Goal: Information Seeking & Learning: Learn about a topic

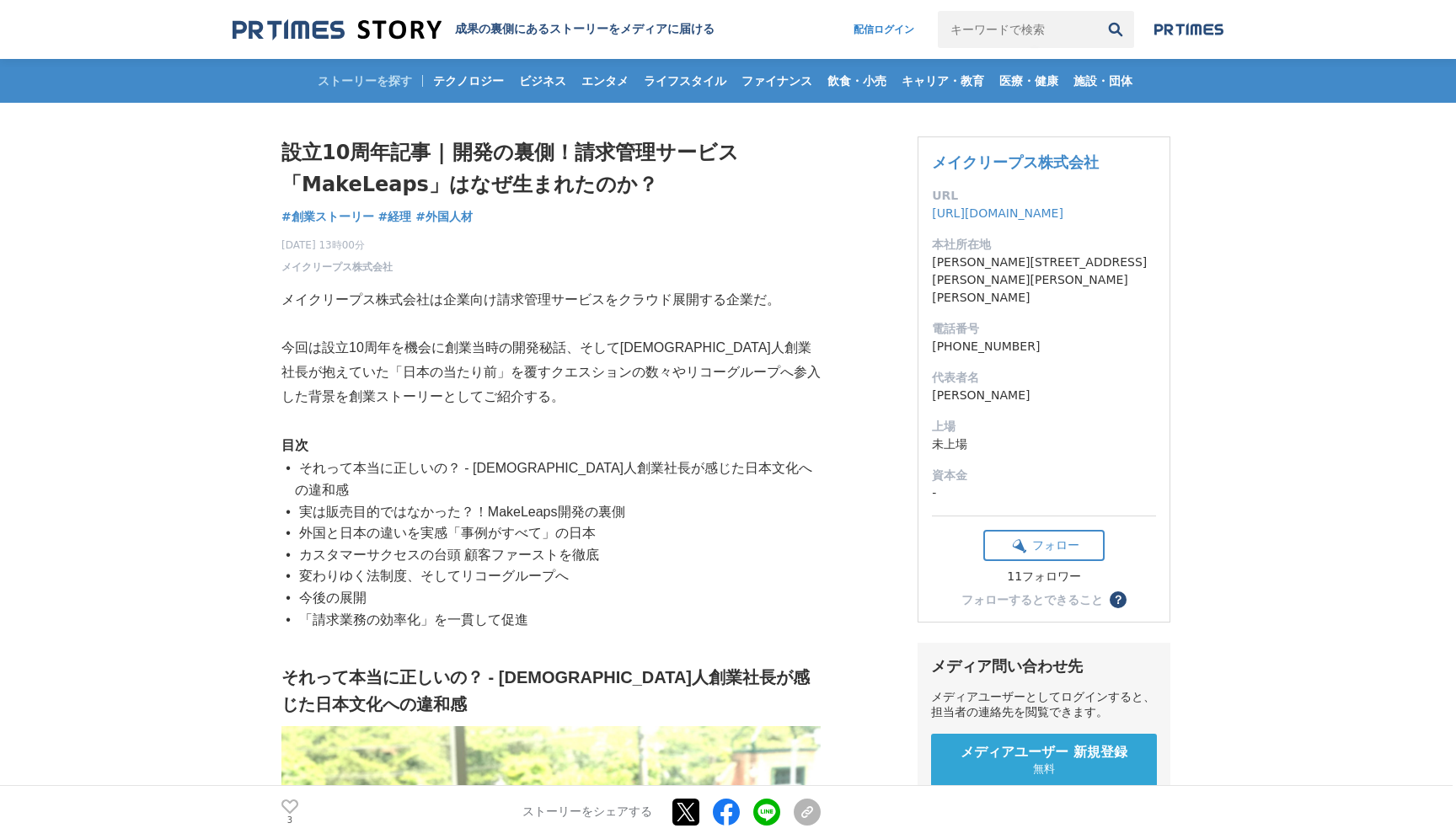
click at [523, 356] on p "今回は設立10周年を機会に創業当時の開発秘話、そして[DEMOGRAPHIC_DATA]人創業社長が抱えていた「日本の当たり前」を覆すクエスションの数々やリコ…" at bounding box center [550, 373] width 539 height 73
drag, startPoint x: 404, startPoint y: 341, endPoint x: 505, endPoint y: 341, distance: 101.0
click at [505, 341] on p "今回は設立10周年を機会に創業当時の開発秘話、そして[DEMOGRAPHIC_DATA]人創業社長が抱えていた「日本の当たり前」を覆すクエスションの数々やリコ…" at bounding box center [550, 373] width 539 height 73
click at [509, 502] on li "実は販売目的ではなかった？！MakeLeaps開発の裏側" at bounding box center [558, 512] width 526 height 21
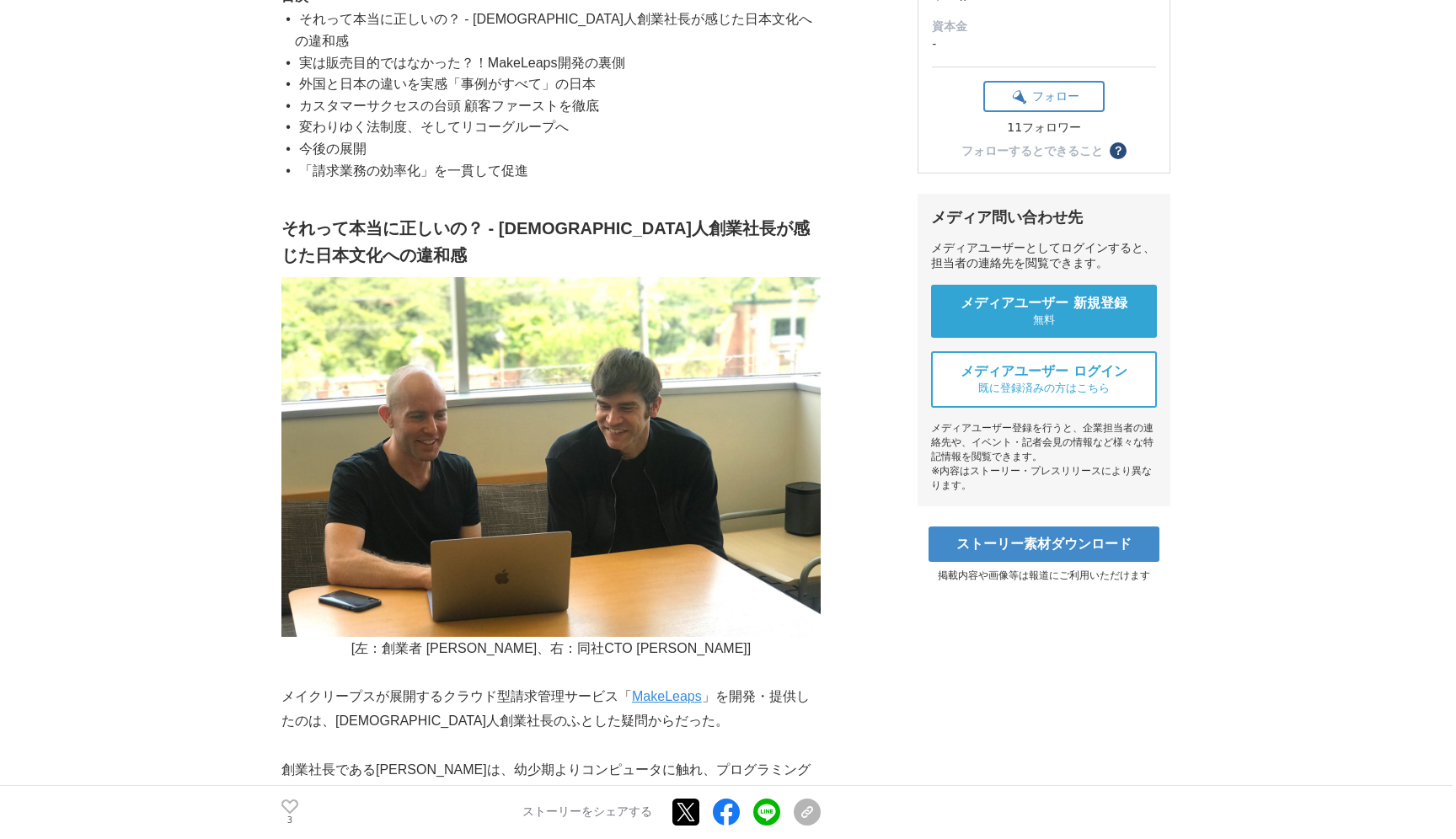
scroll to position [403, 0]
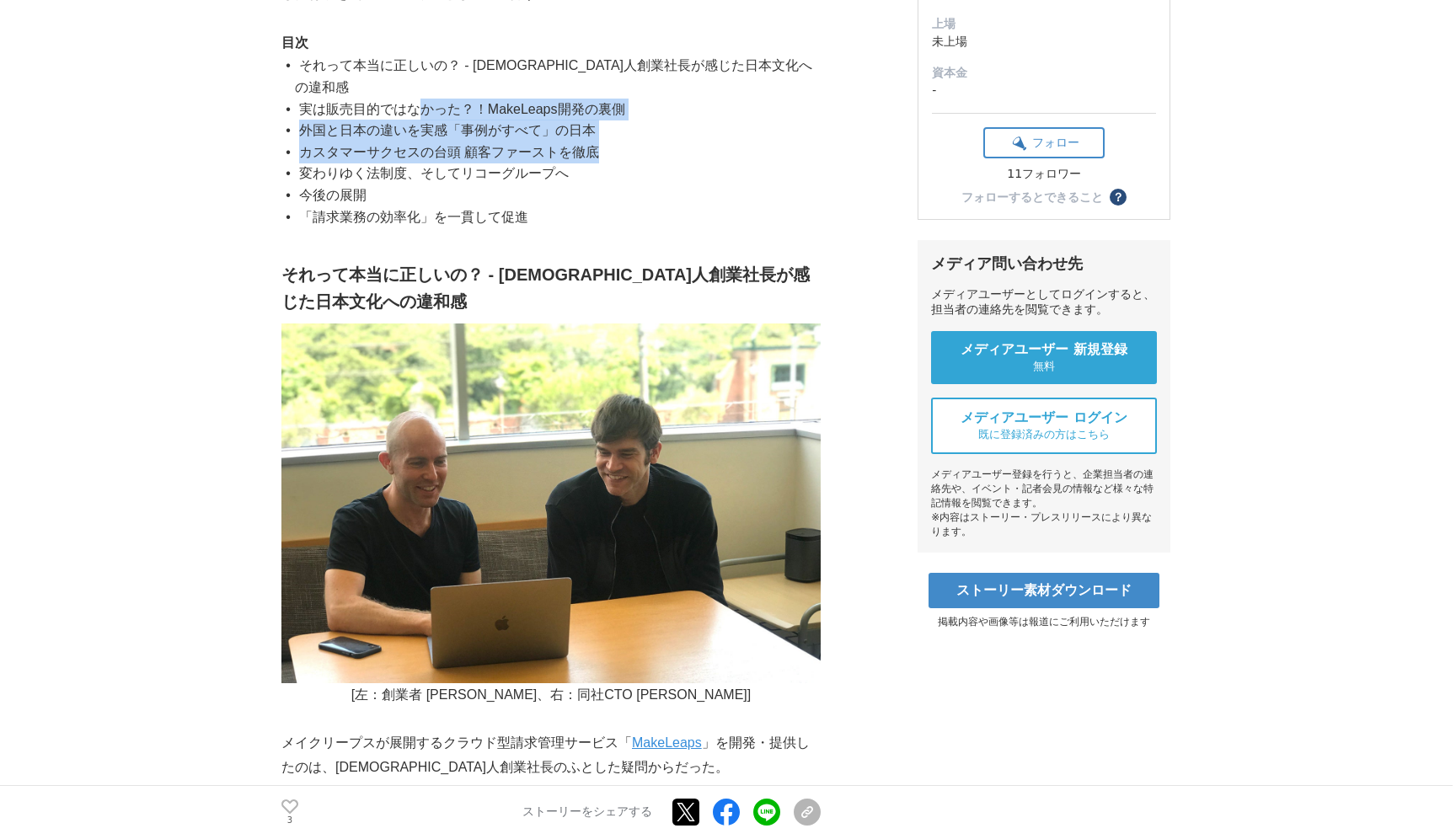
drag, startPoint x: 612, startPoint y: 134, endPoint x: 425, endPoint y: 92, distance: 191.7
click at [425, 92] on ul "それって本当に正しいの？ - [DEMOGRAPHIC_DATA]人創業社長が感じた日本文化への違和感 実は販売目的ではなかった？！MakeLeaps開発の裏…" at bounding box center [550, 141] width 539 height 173
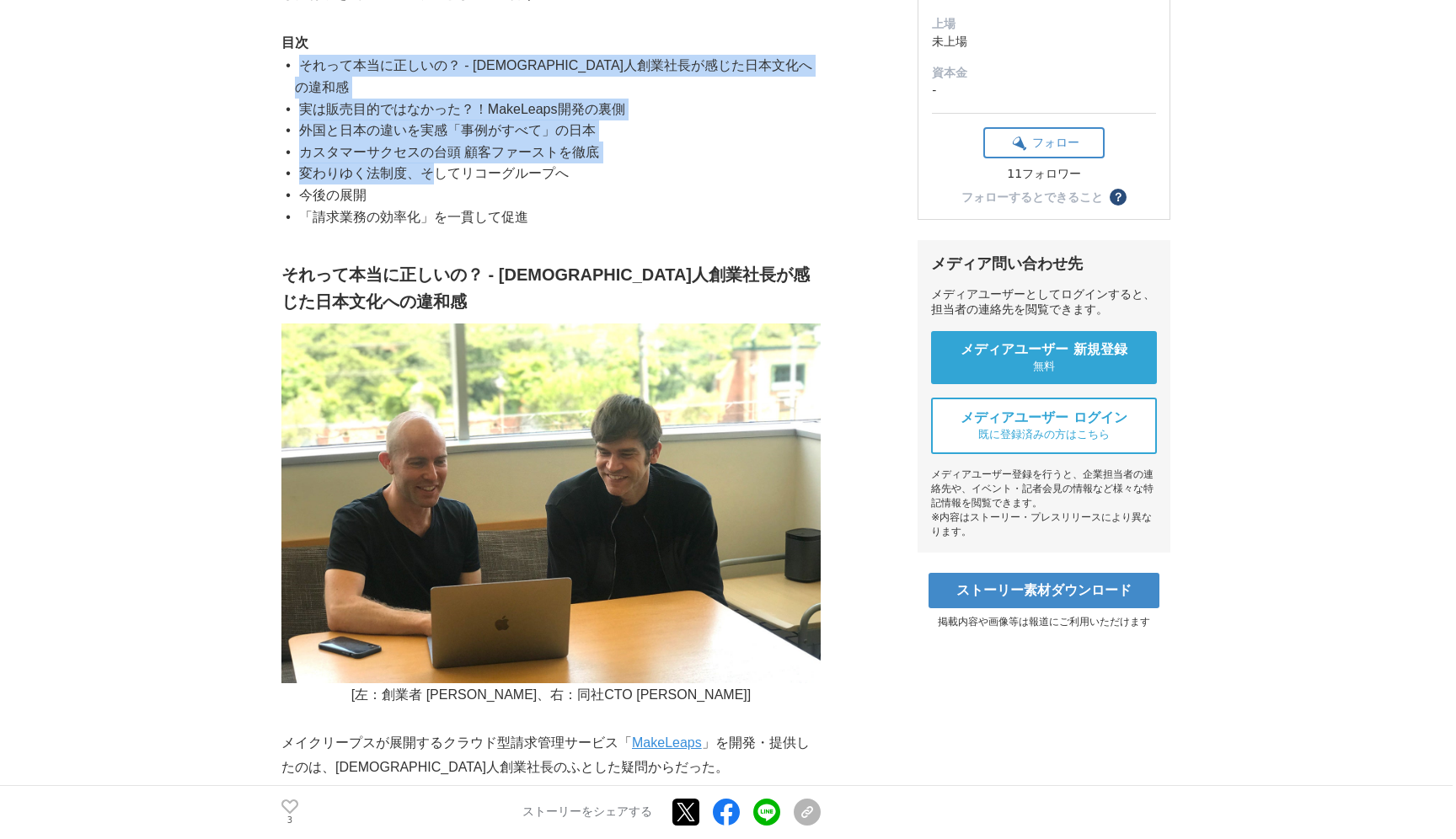
drag, startPoint x: 430, startPoint y: 50, endPoint x: 430, endPoint y: 157, distance: 107.0
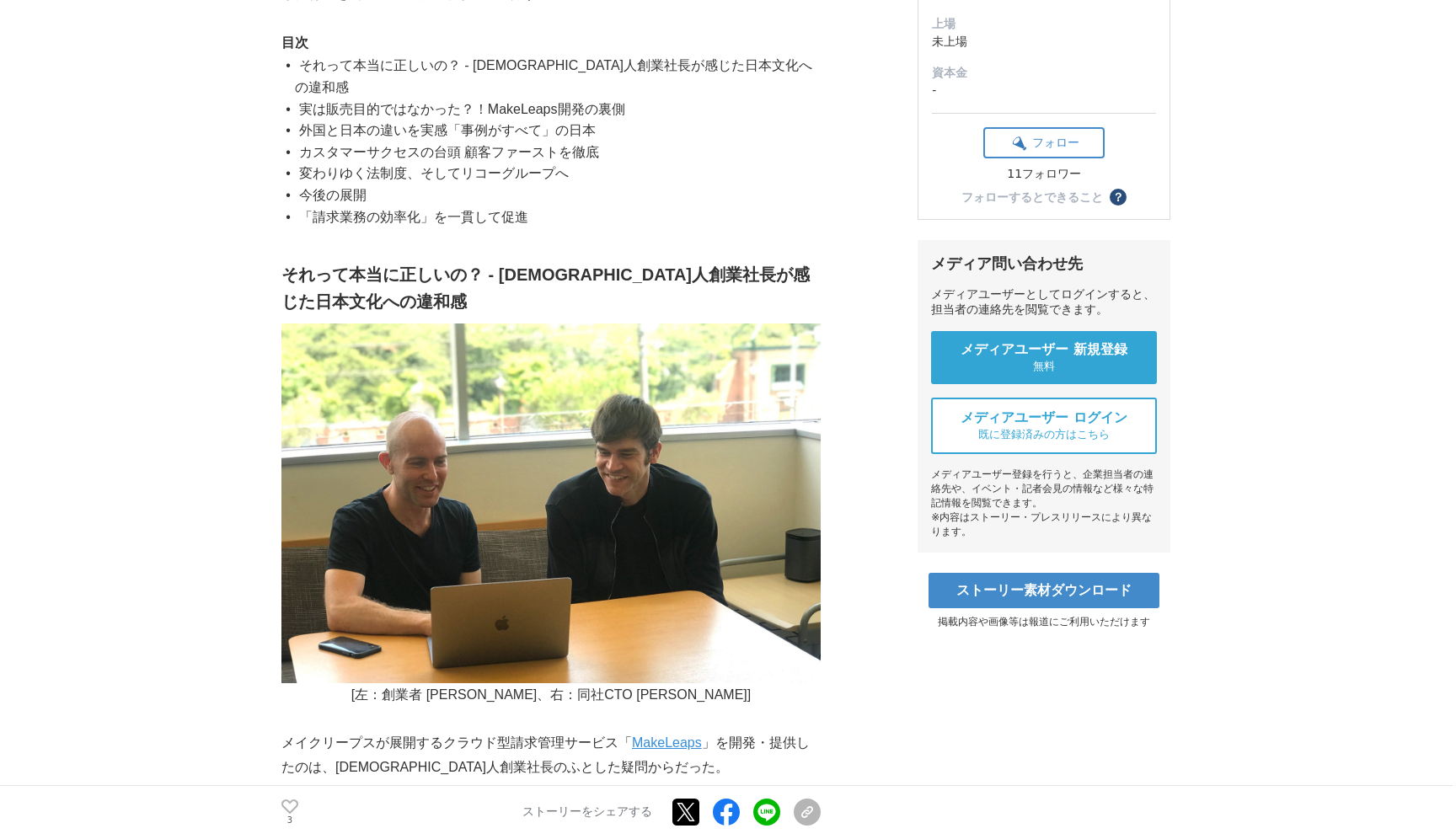
click at [574, 206] on li "「請求業務の効率化」を一貫して促進" at bounding box center [558, 217] width 526 height 21
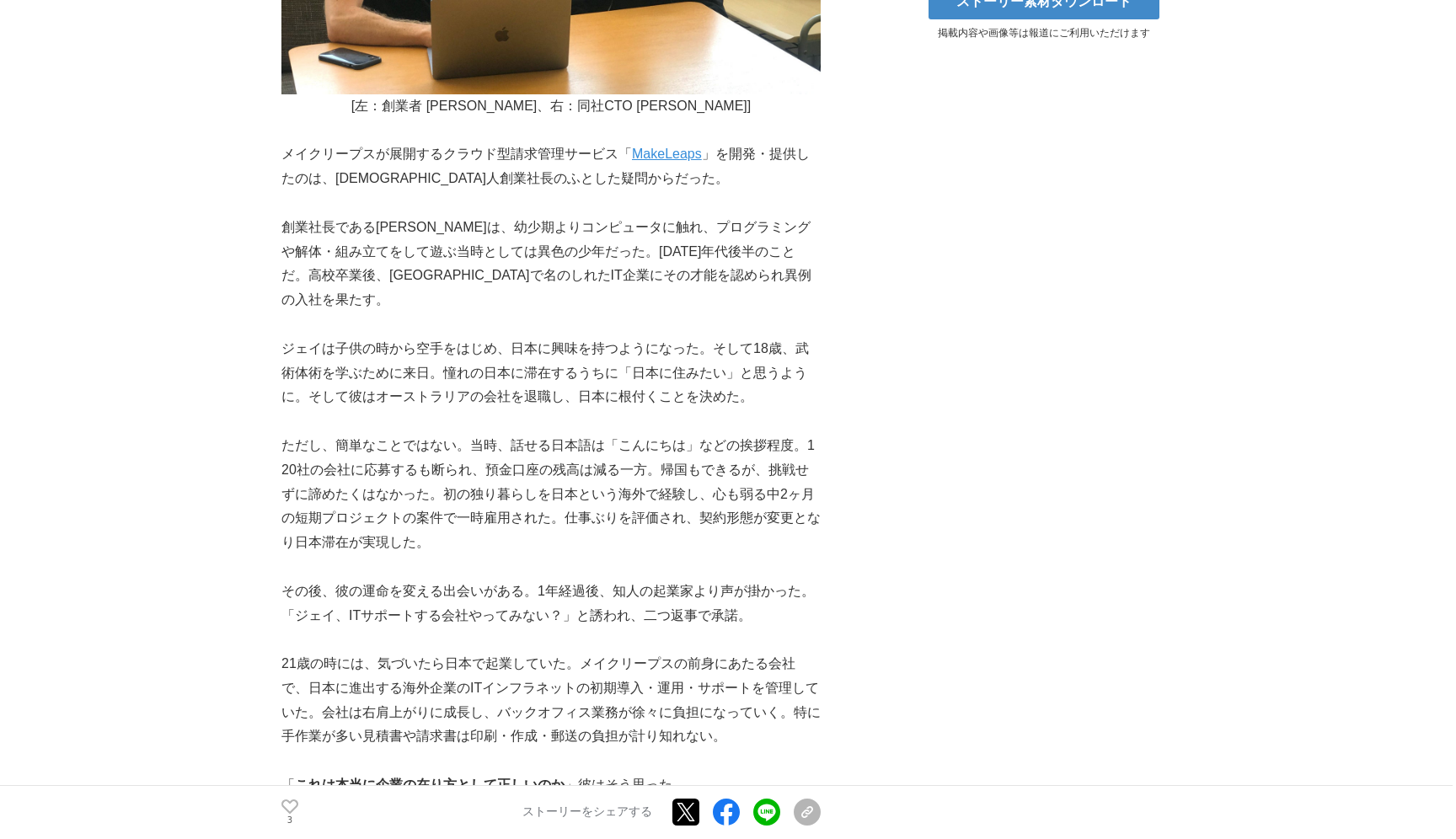
scroll to position [1072, 0]
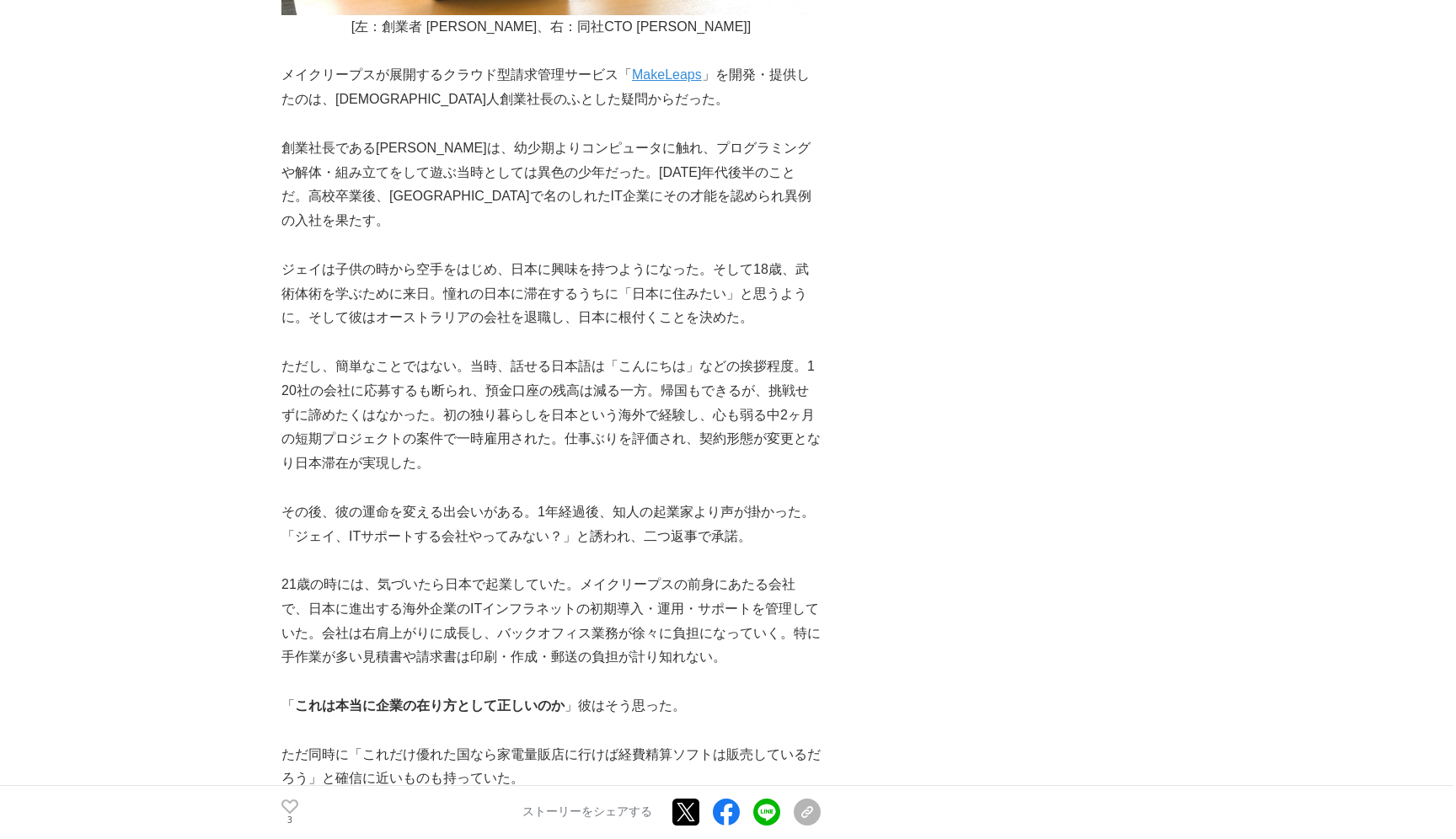
click at [539, 282] on p "ジェイは子供の時から空手をはじめ、日本に興味を持つようになった。そして18歳、武術体術を学ぶために来日。憧れの日本に滞在するうちに「日本に住みたい」と思うよう…" at bounding box center [550, 294] width 539 height 73
click at [438, 136] on p "創業社長である[PERSON_NAME]は、幼少期よりコンピュータに触れ、プログラミングや解体・組み立てをして遊ぶ当時としては異色の少年だった。[DATE]年…" at bounding box center [550, 185] width 539 height 97
